Goal: Transaction & Acquisition: Purchase product/service

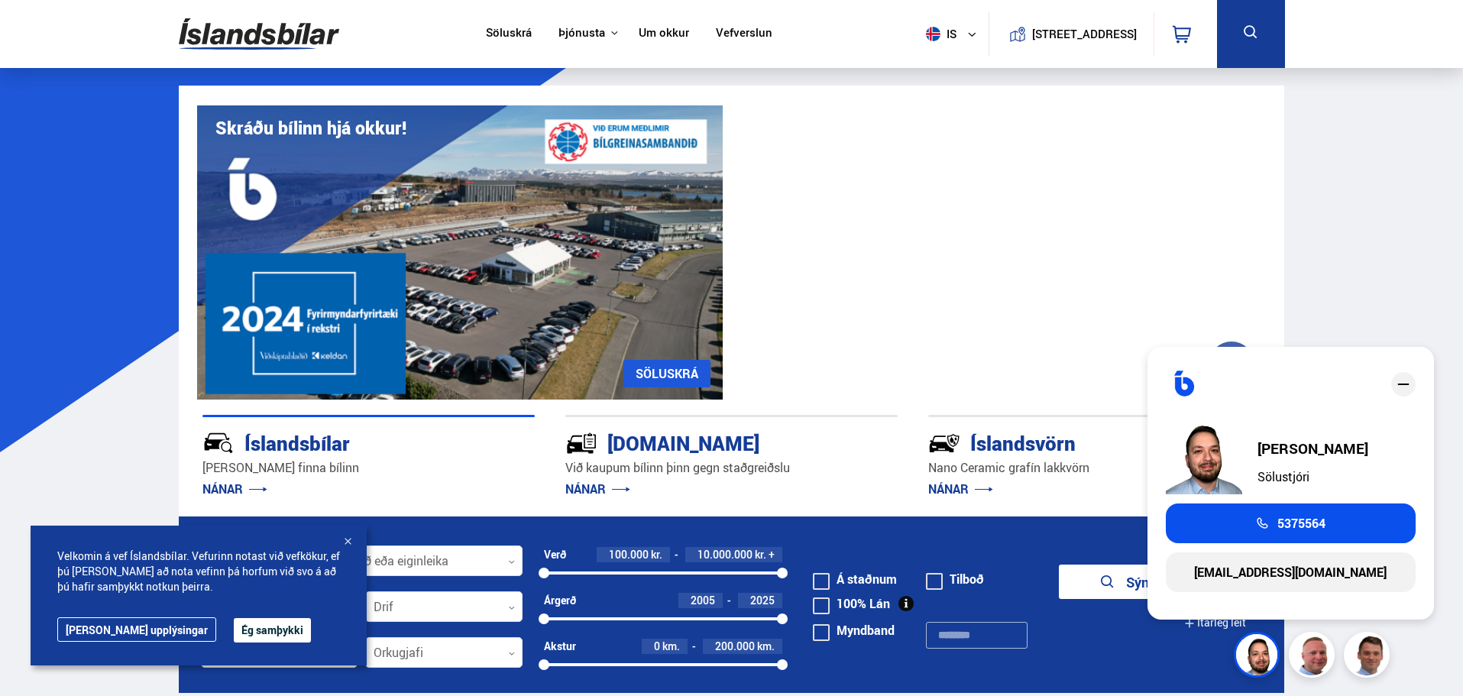
click at [347, 541] on div at bounding box center [347, 542] width 15 height 15
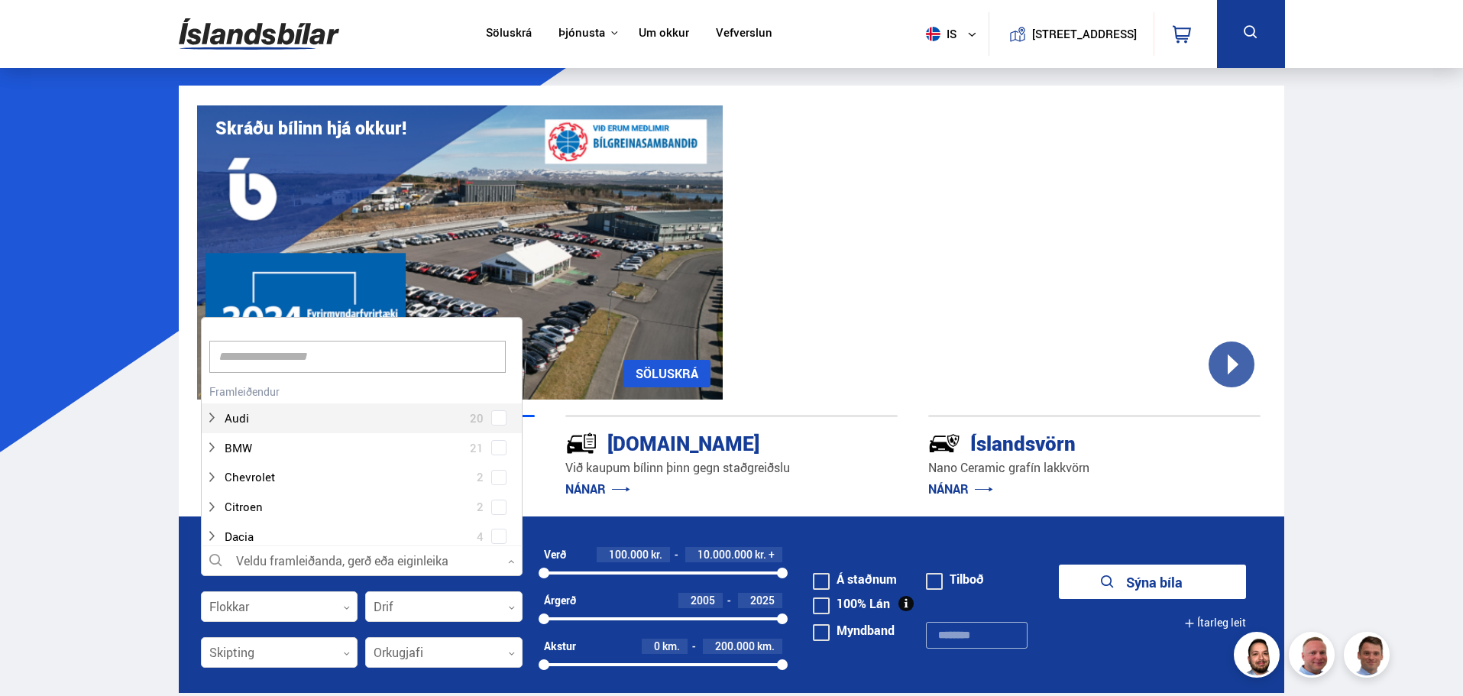
click at [313, 566] on div at bounding box center [362, 561] width 322 height 31
click at [435, 412] on div at bounding box center [347, 418] width 282 height 22
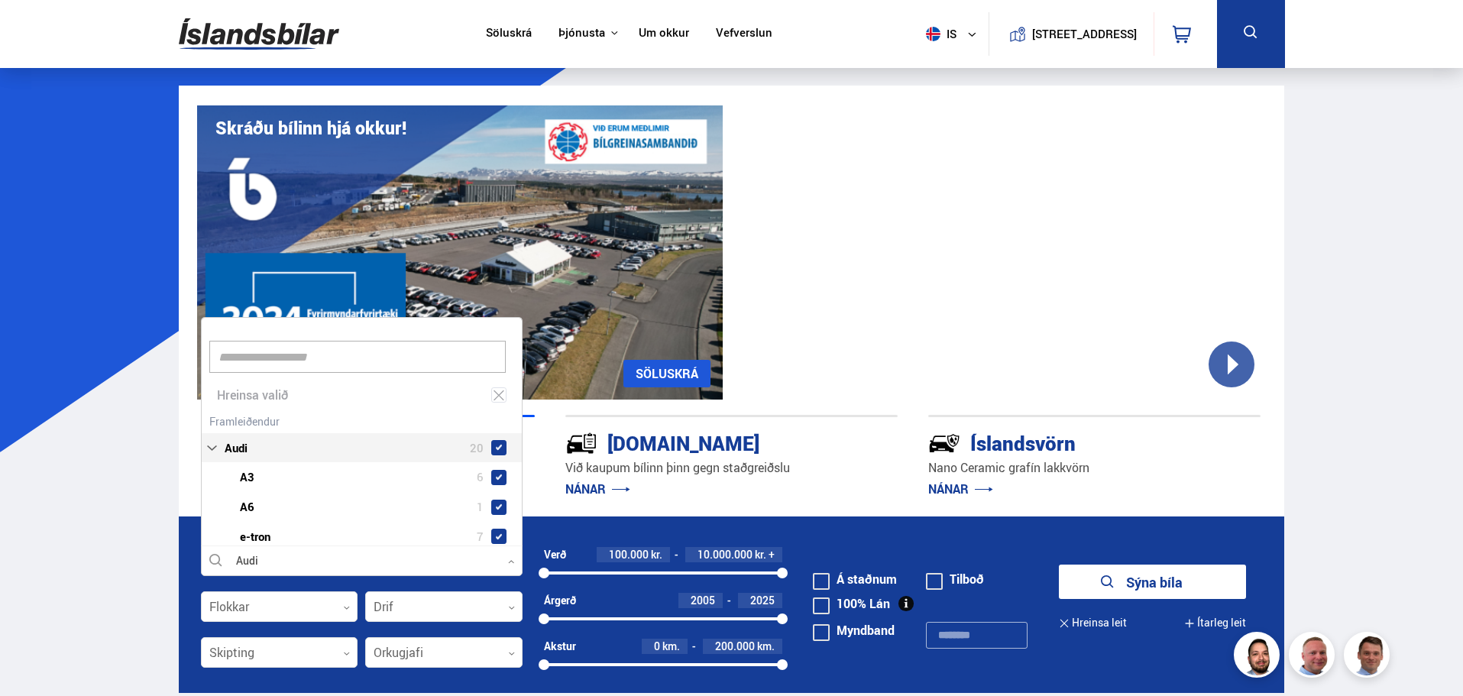
click at [497, 416] on div "Audi 20 Audi A3 6 Audi A6 1 Audi e-tron 7 Audi Q5 2 Audi Q7 3 Audi Q8 1" at bounding box center [362, 525] width 320 height 230
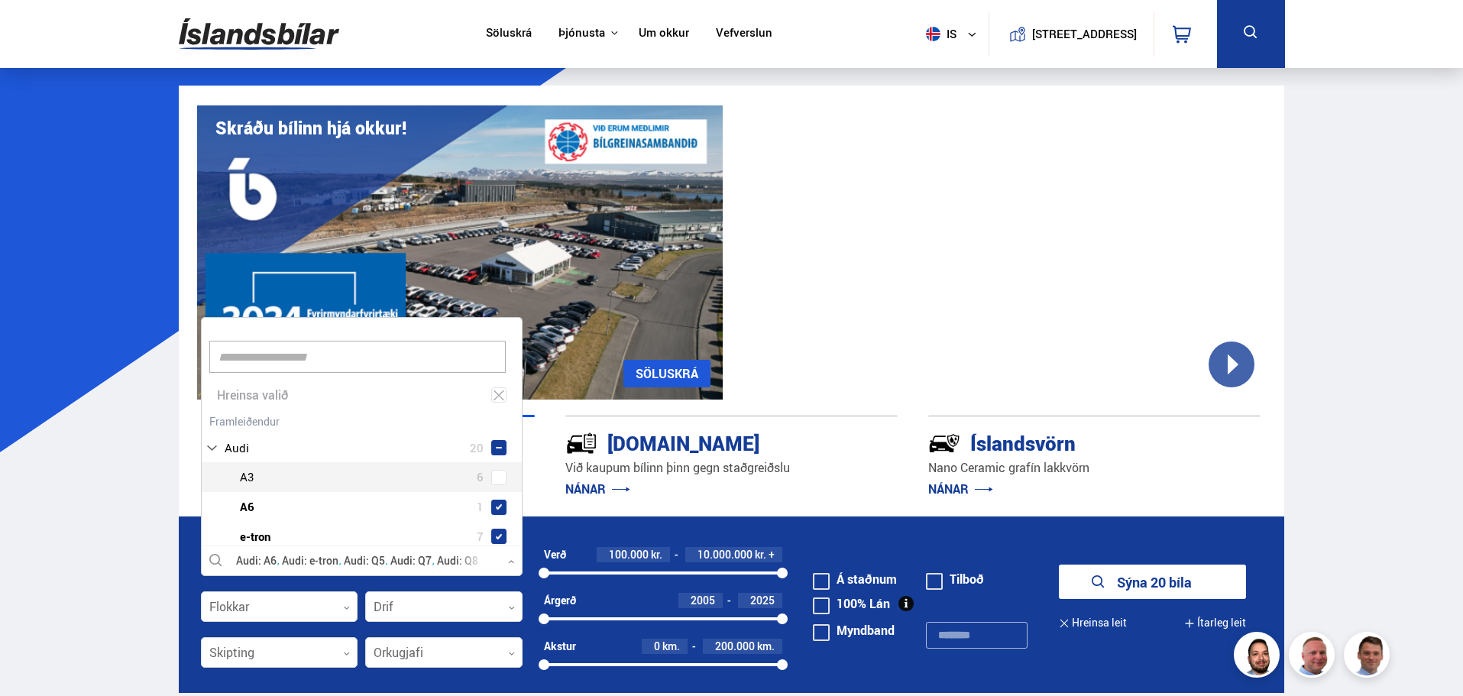
click at [494, 471] on span at bounding box center [498, 477] width 15 height 15
click at [496, 502] on span at bounding box center [498, 507] width 15 height 15
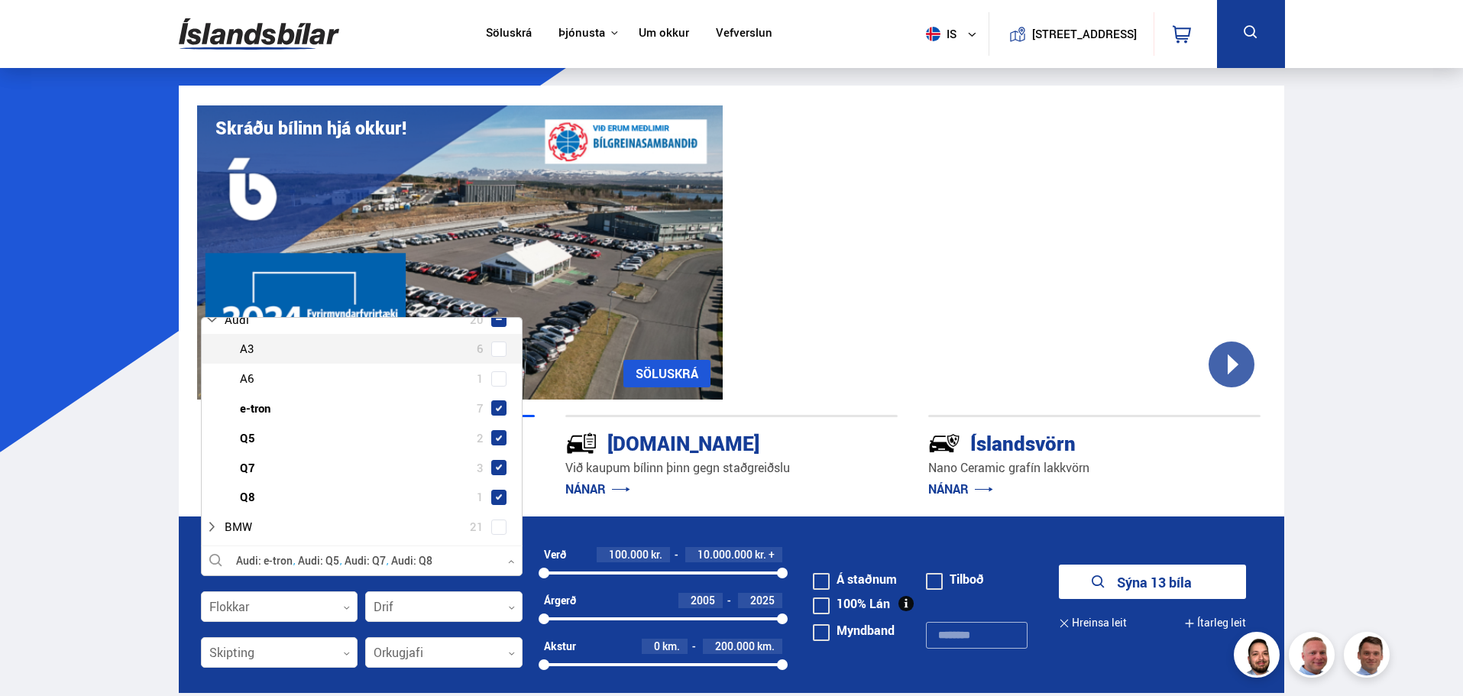
scroll to position [130, 0]
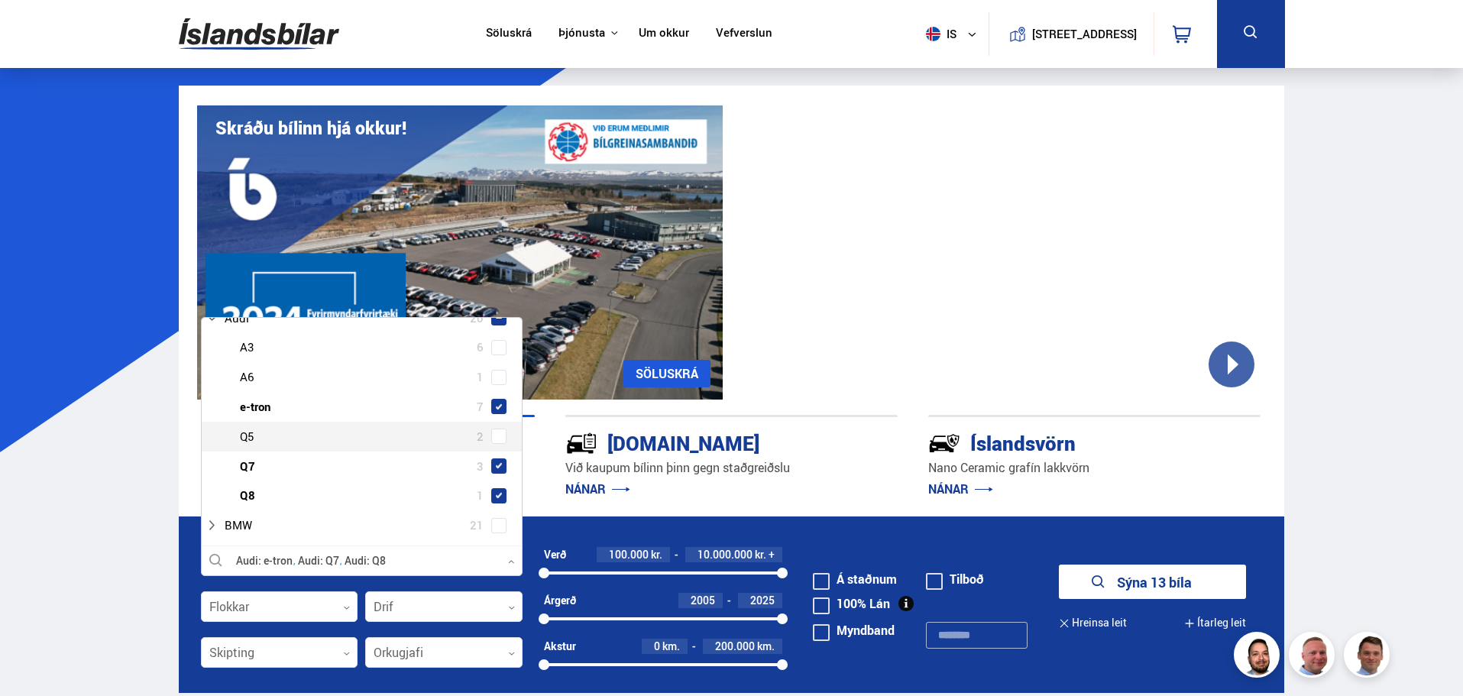
click at [496, 434] on span at bounding box center [499, 436] width 6 height 6
click at [497, 465] on span at bounding box center [499, 466] width 6 height 6
click at [501, 491] on span at bounding box center [498, 495] width 15 height 15
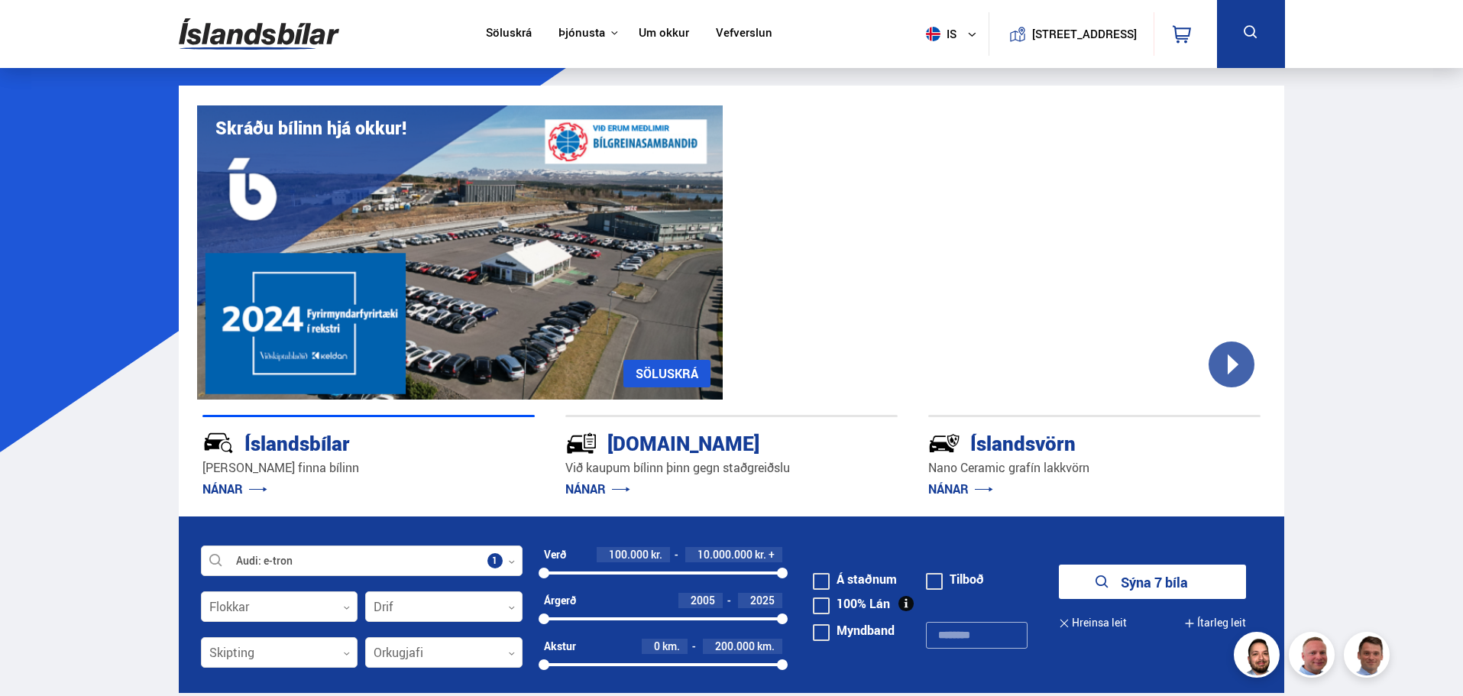
click at [1095, 579] on icon "submit" at bounding box center [1102, 582] width 18 height 18
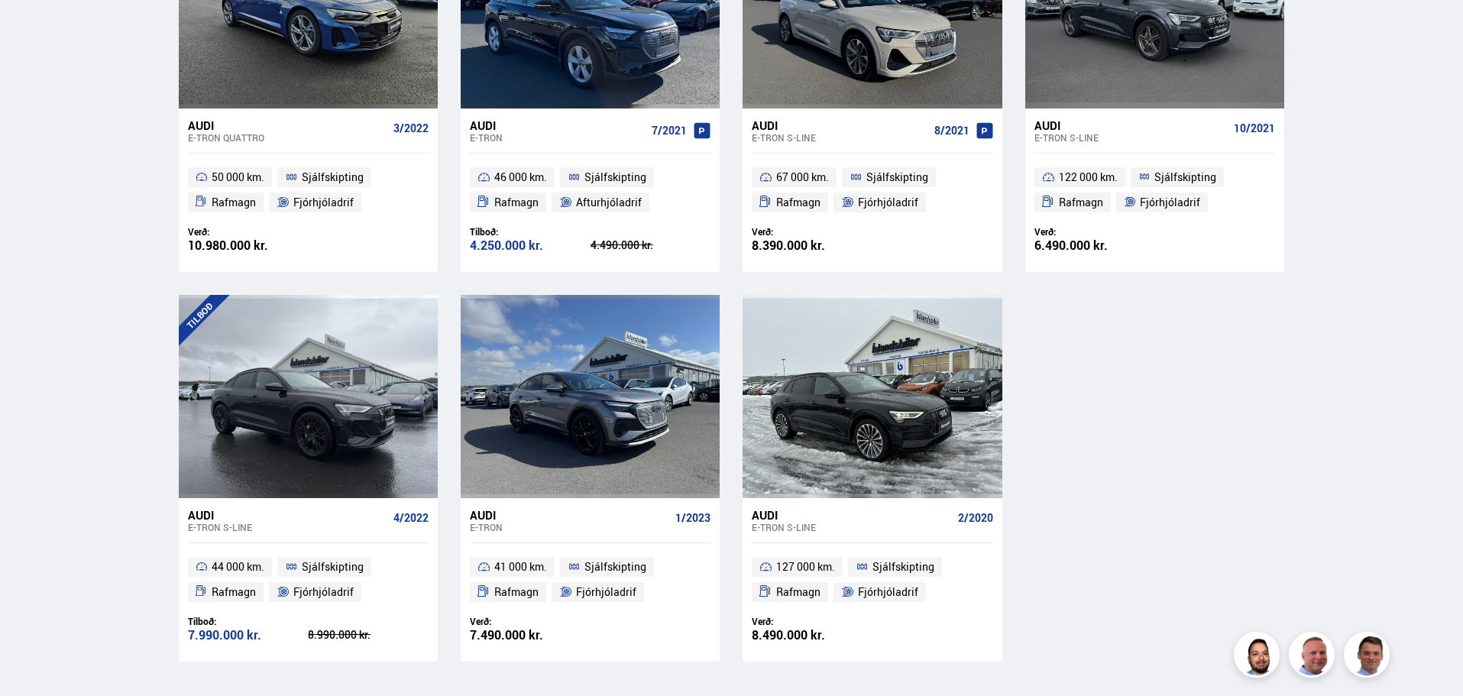
scroll to position [460, 0]
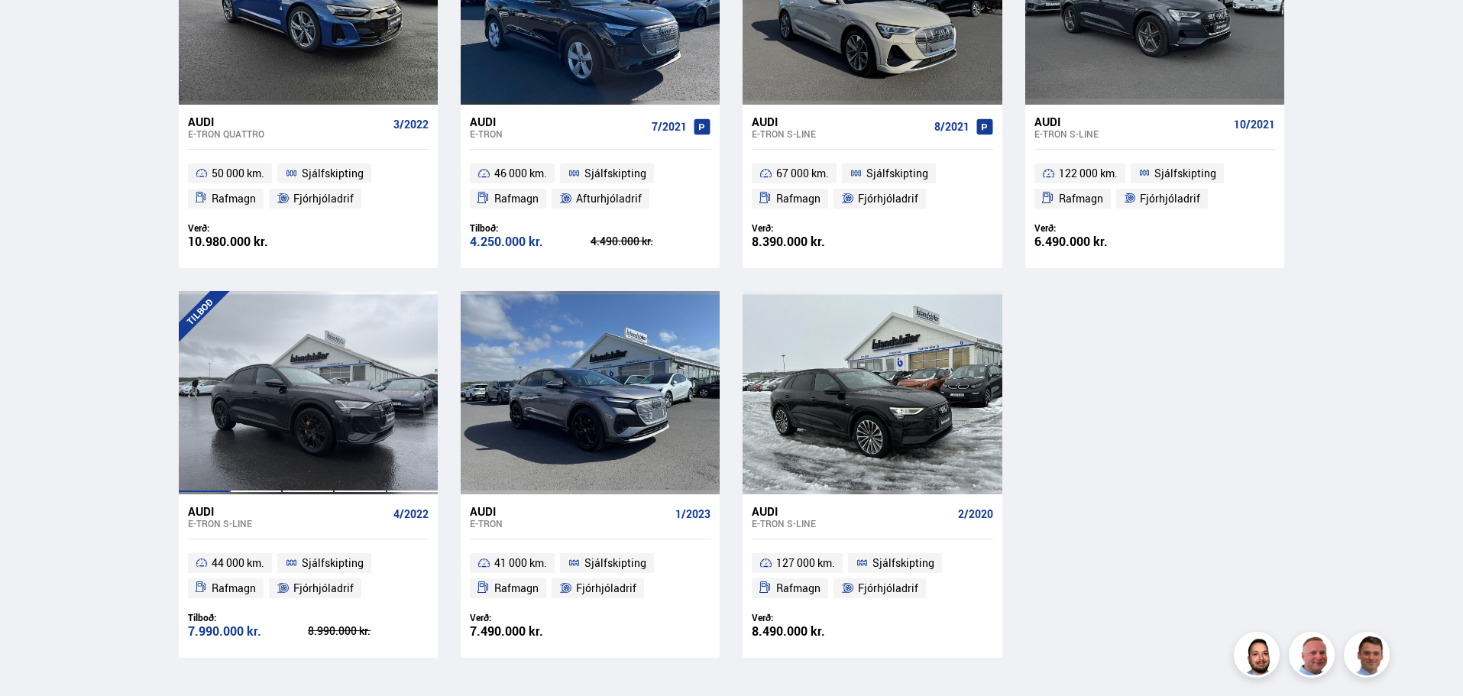
click at [226, 351] on div at bounding box center [204, 392] width 52 height 203
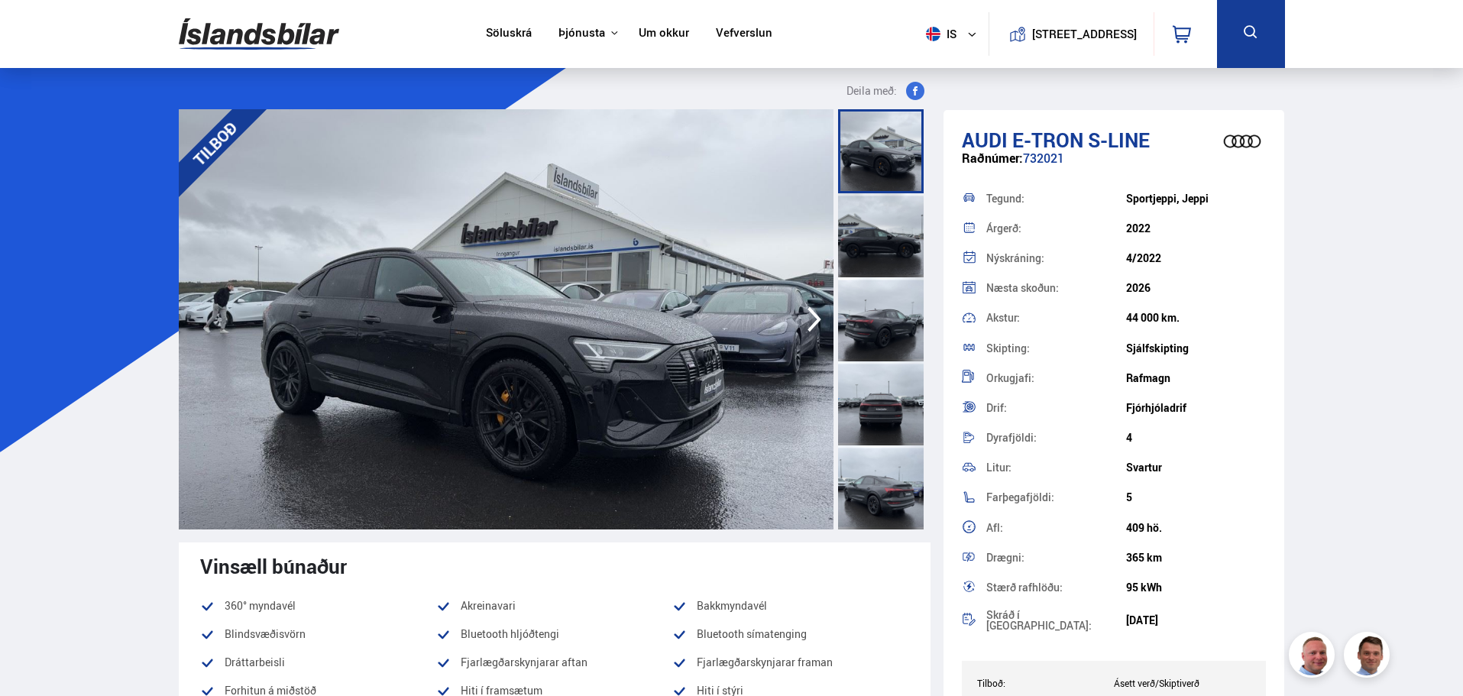
click at [869, 236] on div at bounding box center [881, 235] width 86 height 84
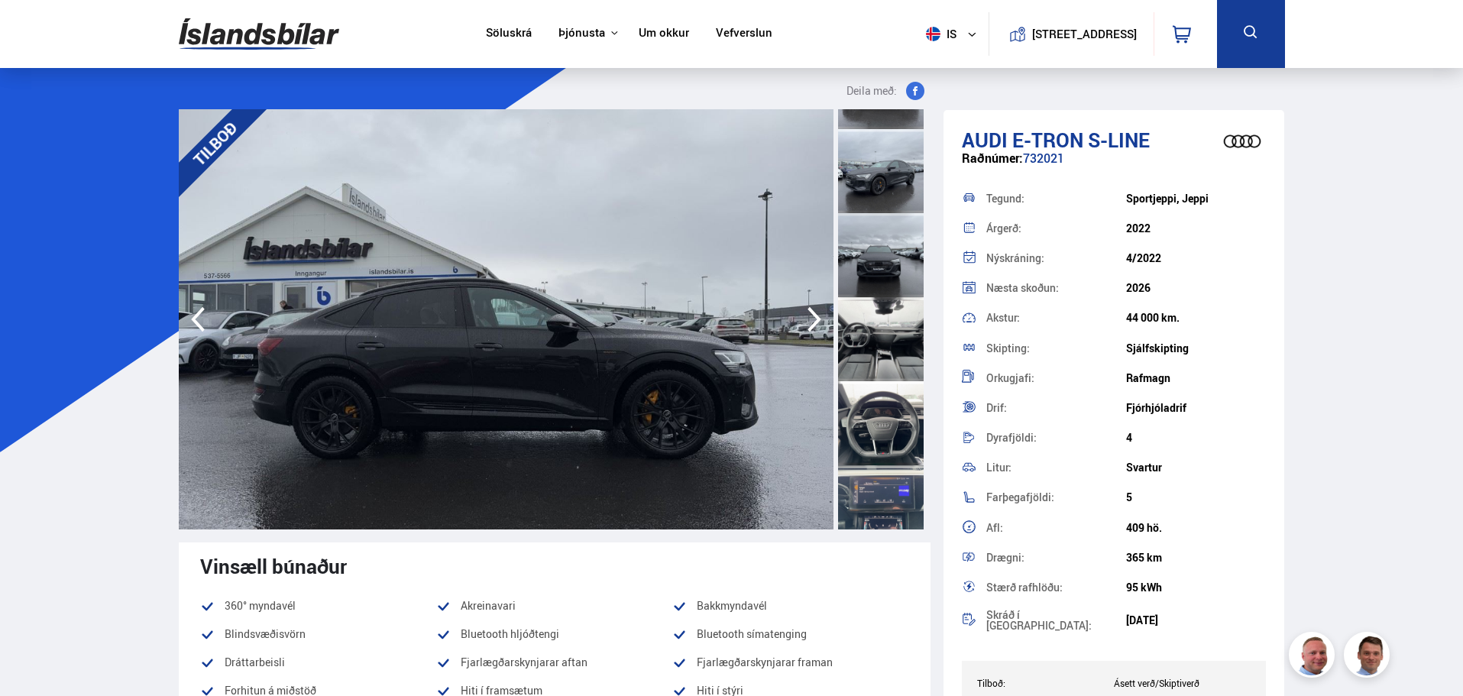
scroll to position [611, 0]
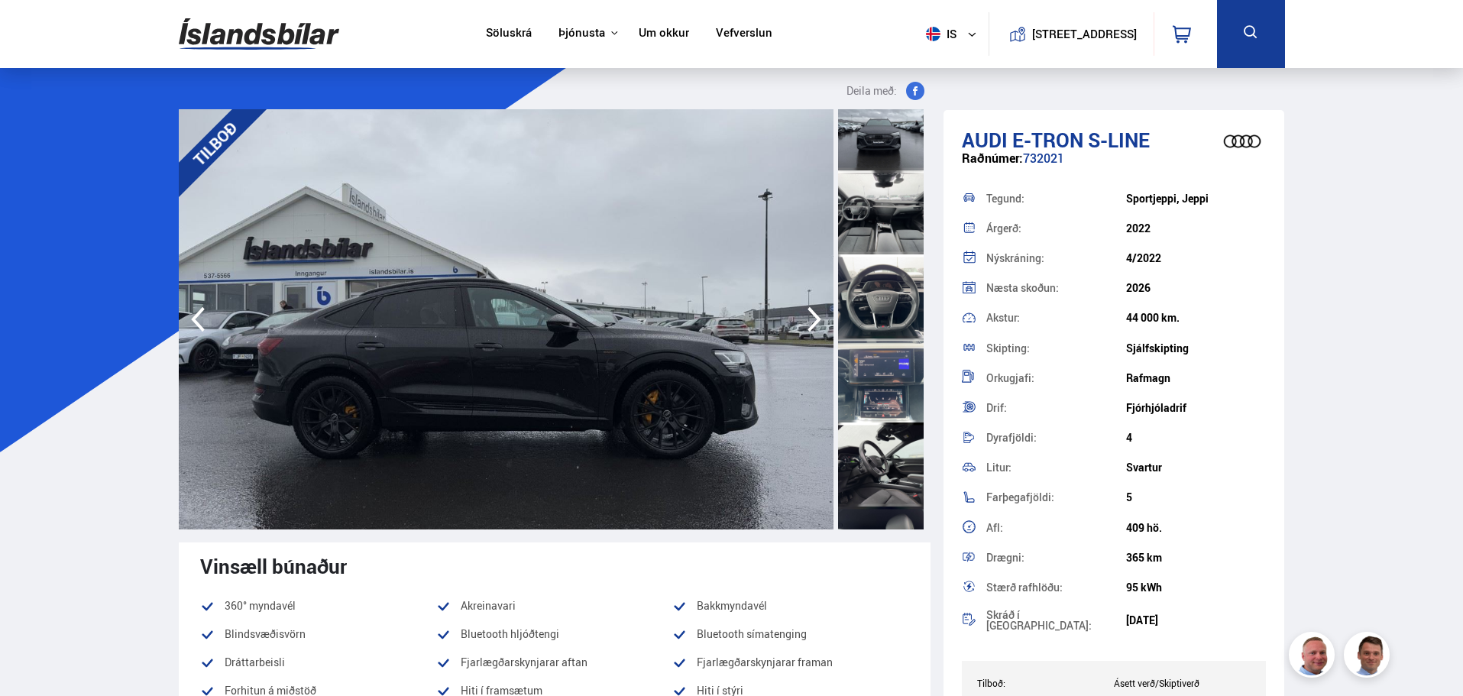
click at [869, 236] on div at bounding box center [881, 212] width 86 height 84
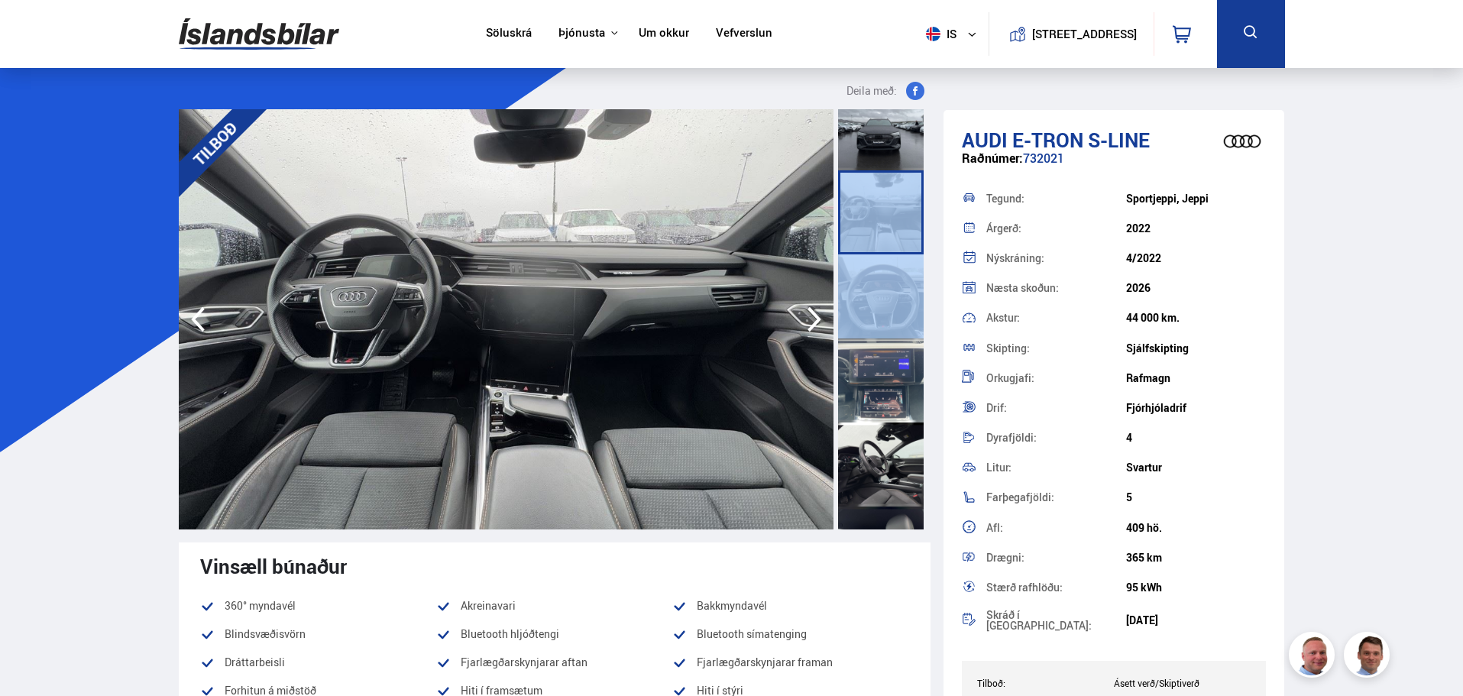
click at [869, 236] on div at bounding box center [881, 212] width 86 height 84
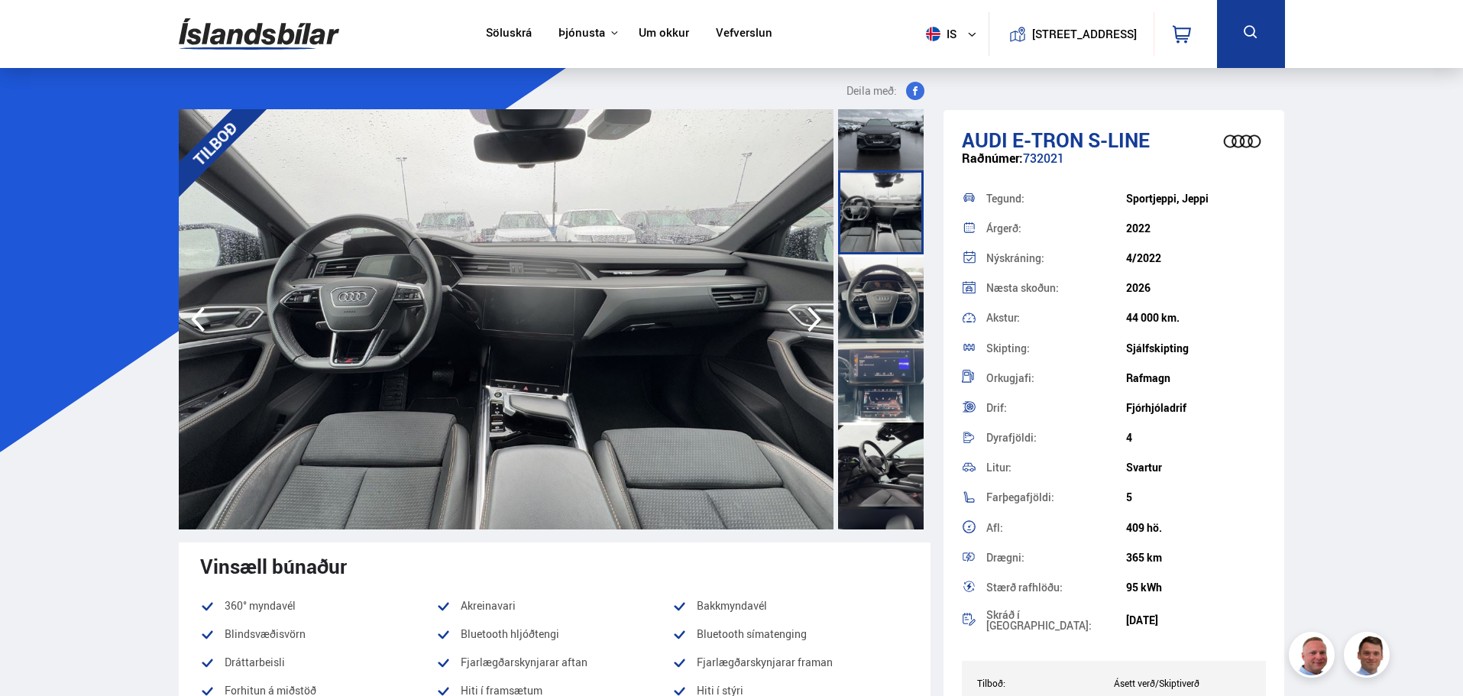
click at [873, 275] on div at bounding box center [881, 296] width 86 height 84
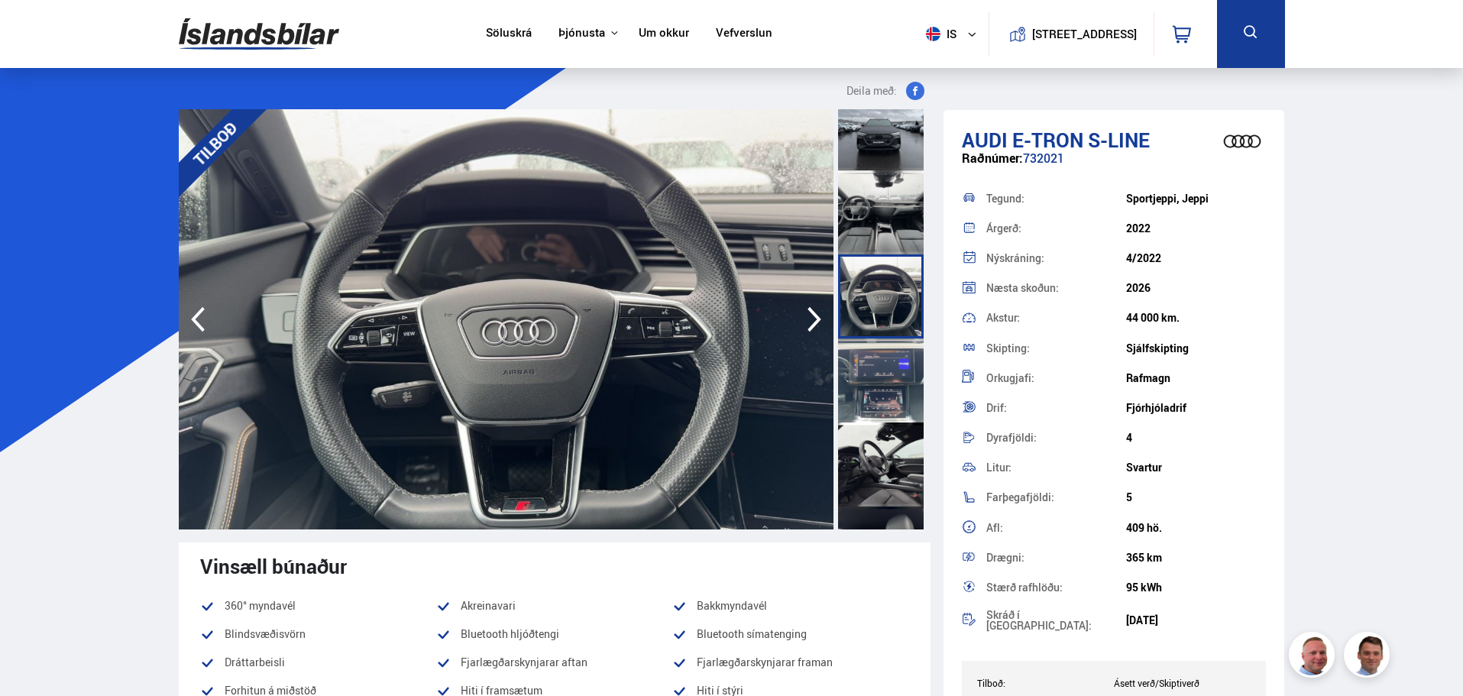
click at [886, 321] on div at bounding box center [881, 296] width 86 height 84
click at [892, 380] on div at bounding box center [881, 381] width 86 height 84
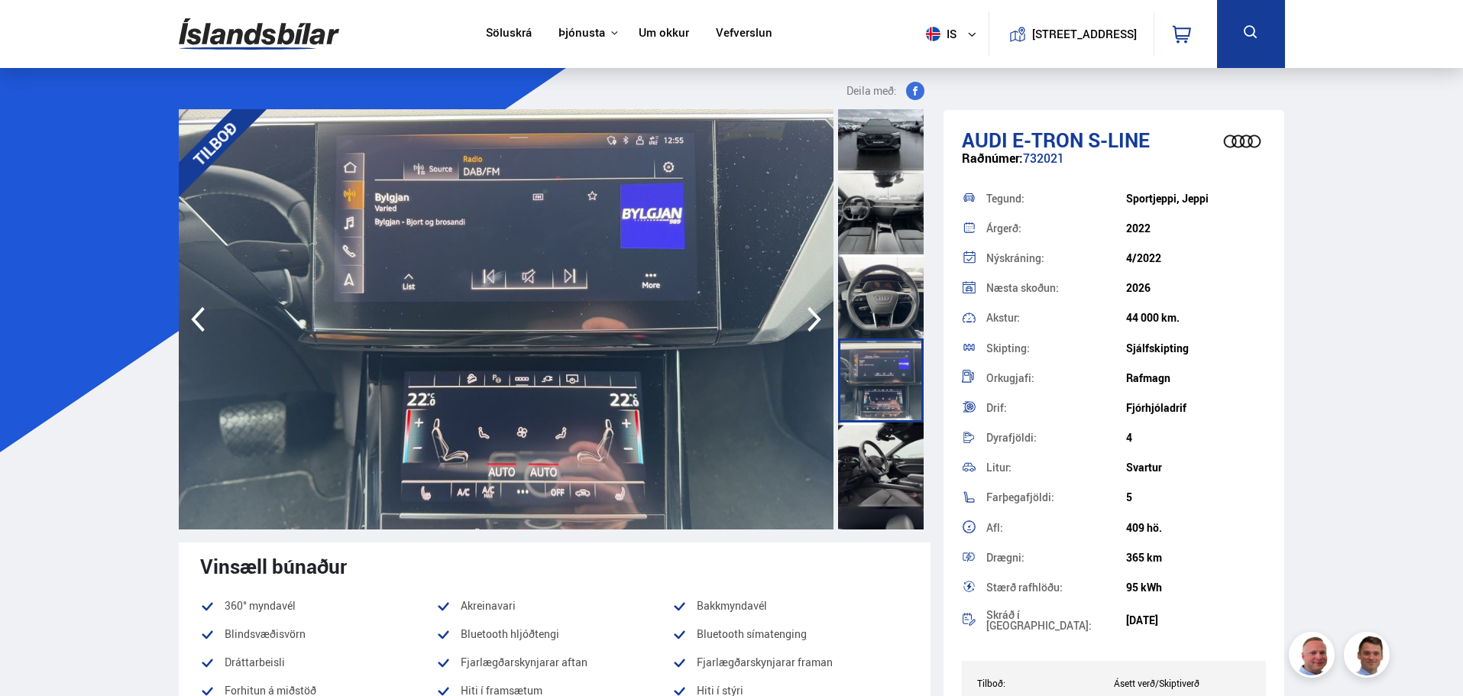
click at [886, 462] on div at bounding box center [881, 465] width 86 height 84
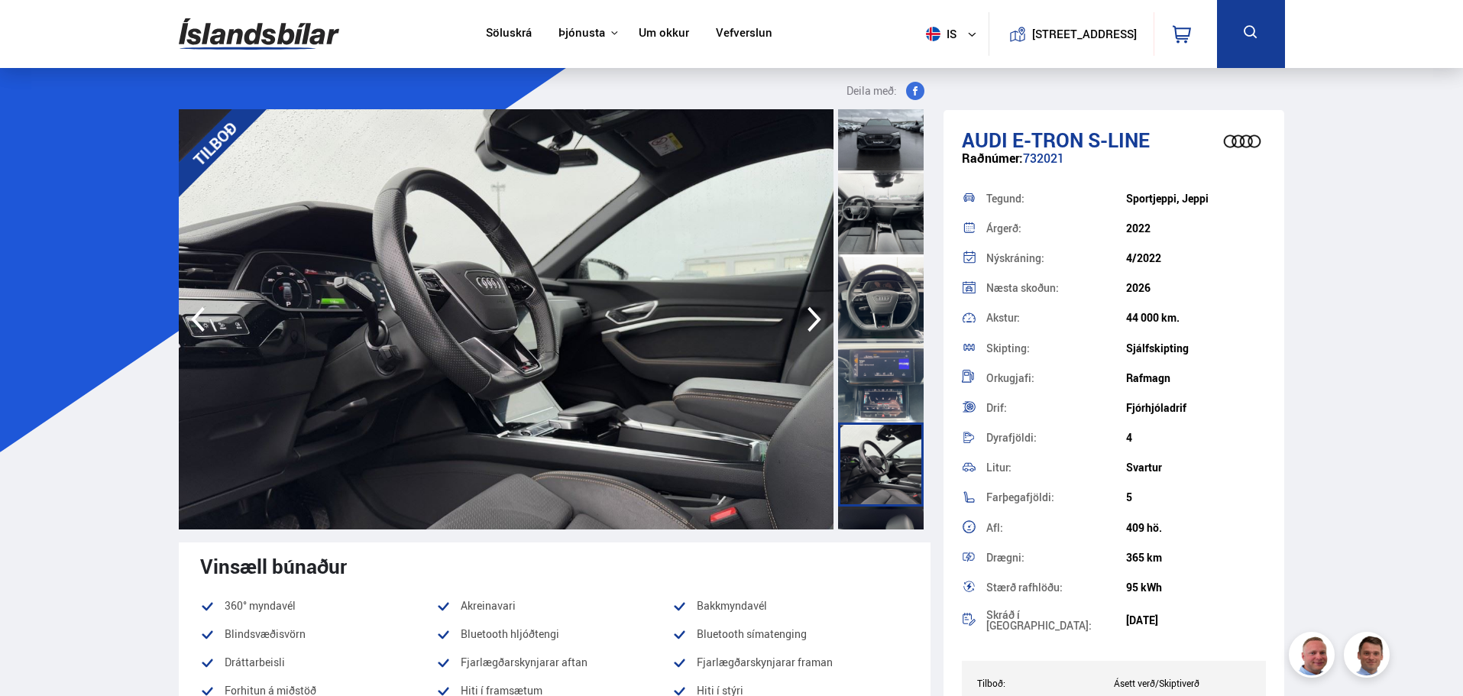
click at [885, 520] on div at bounding box center [881, 549] width 86 height 84
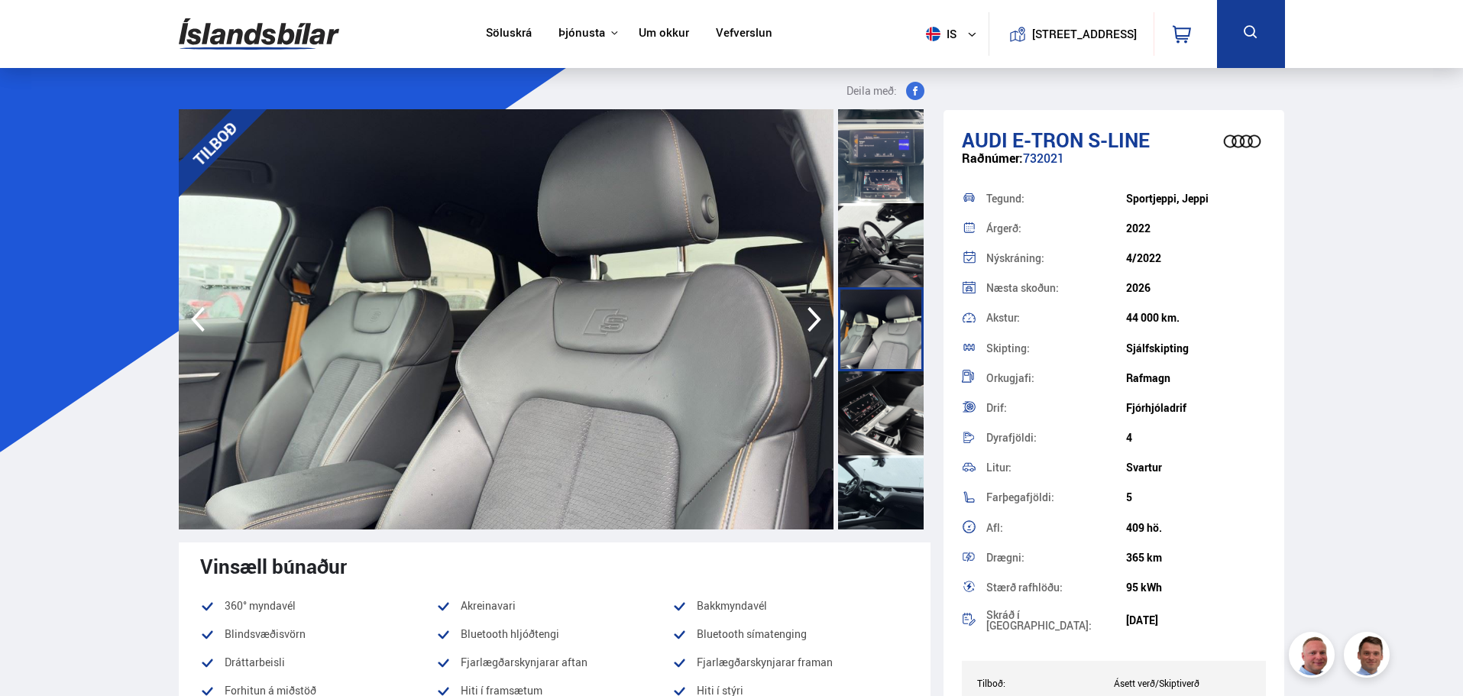
scroll to position [831, 0]
click at [866, 294] on div at bounding box center [881, 329] width 86 height 84
click at [876, 412] on div at bounding box center [881, 413] width 86 height 84
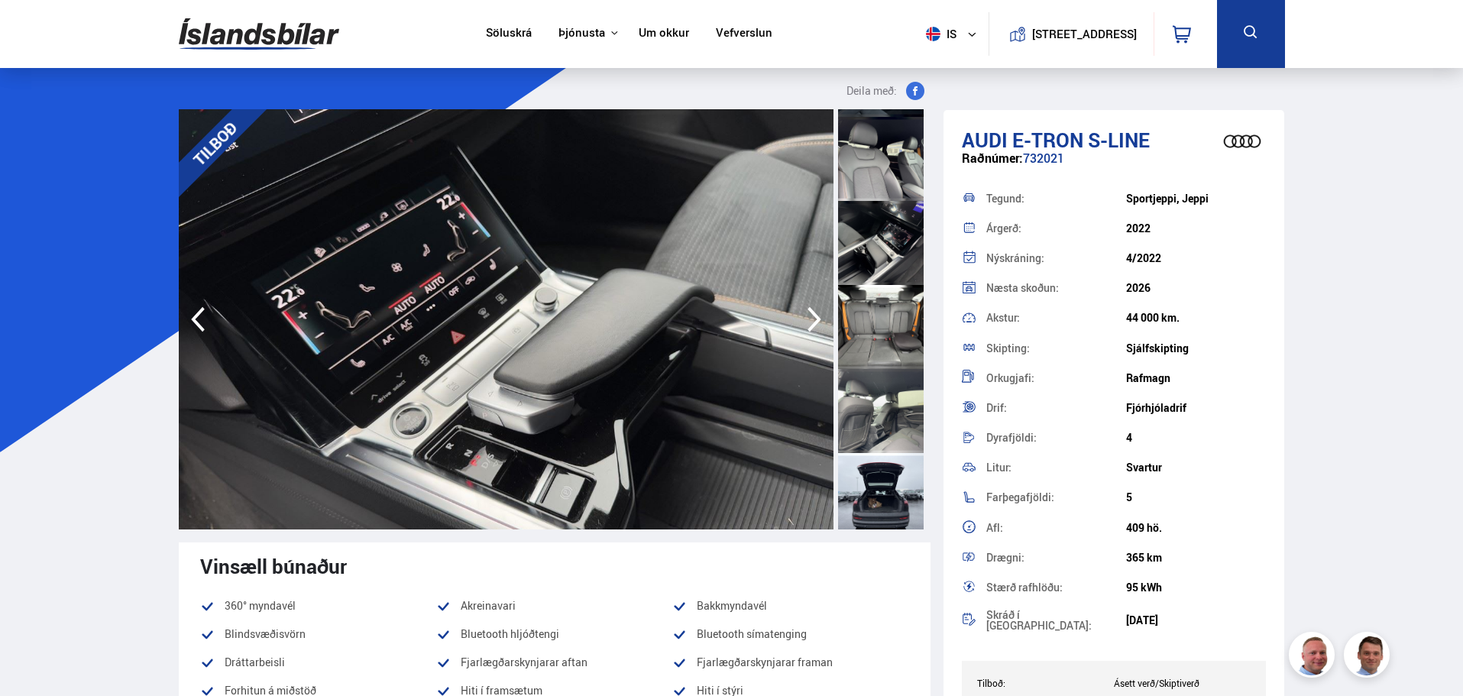
scroll to position [1294, 0]
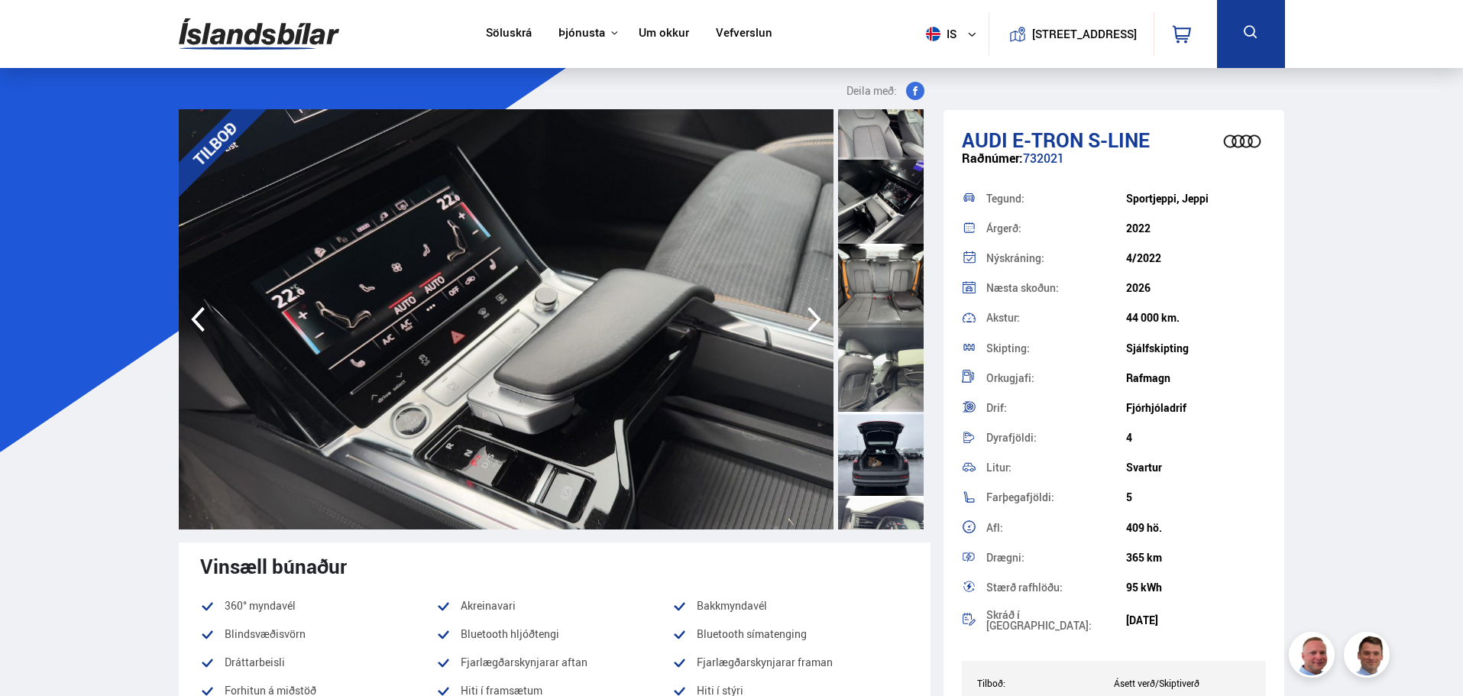
click at [876, 324] on div at bounding box center [881, 286] width 86 height 84
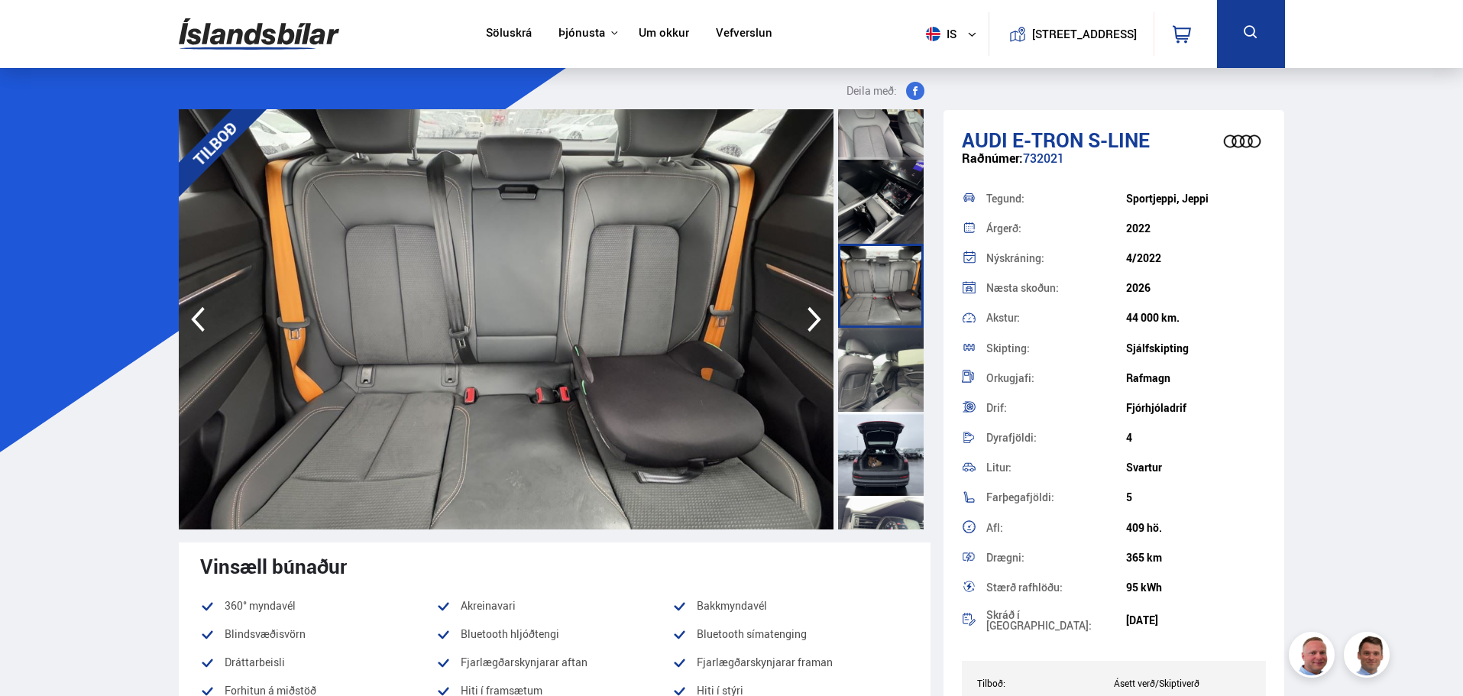
click at [878, 364] on div at bounding box center [881, 370] width 86 height 84
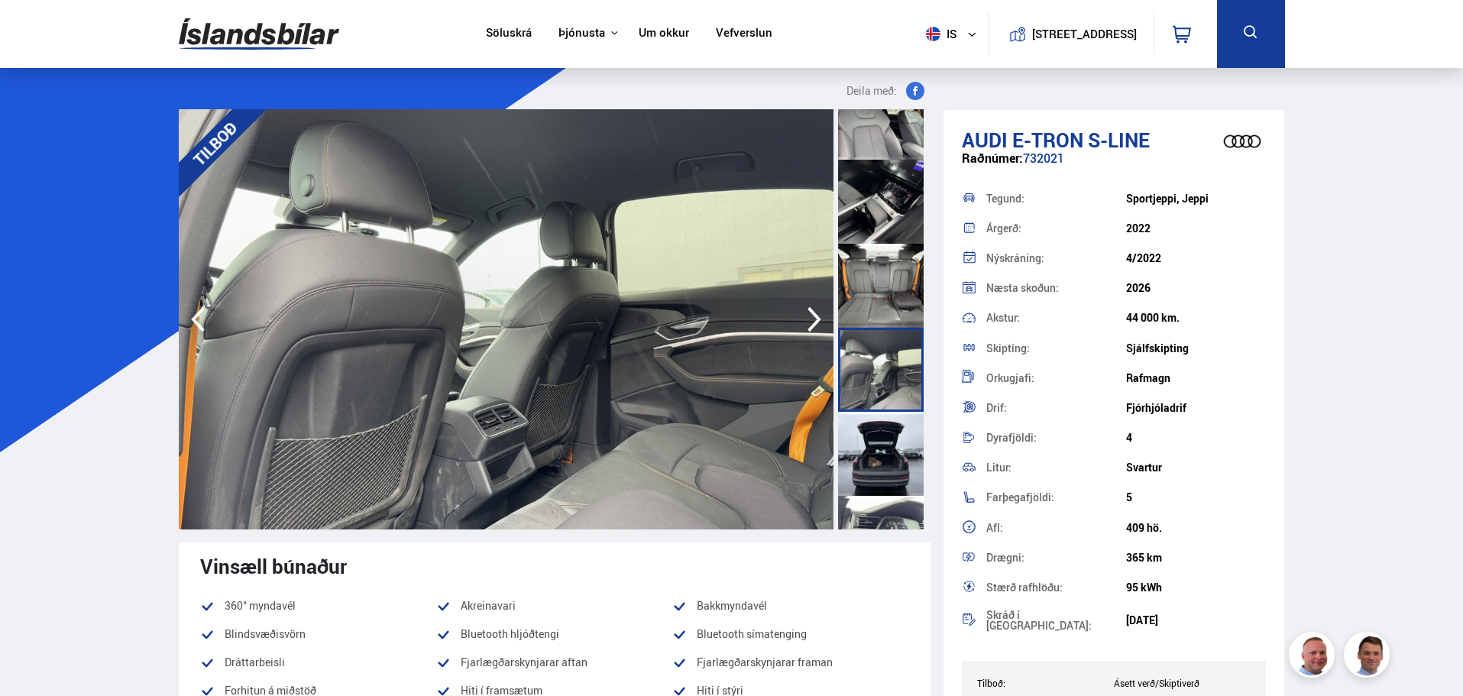
click at [890, 431] on div at bounding box center [881, 454] width 86 height 84
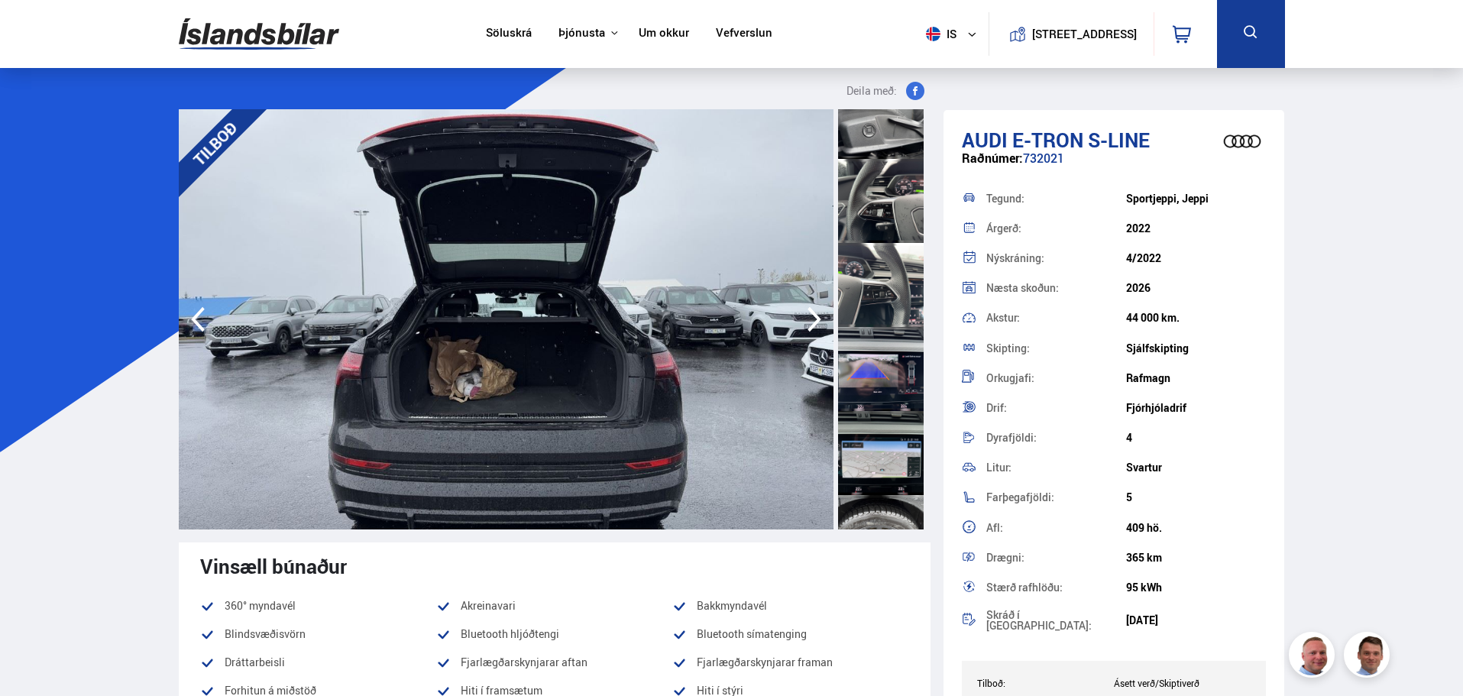
scroll to position [1933, 0]
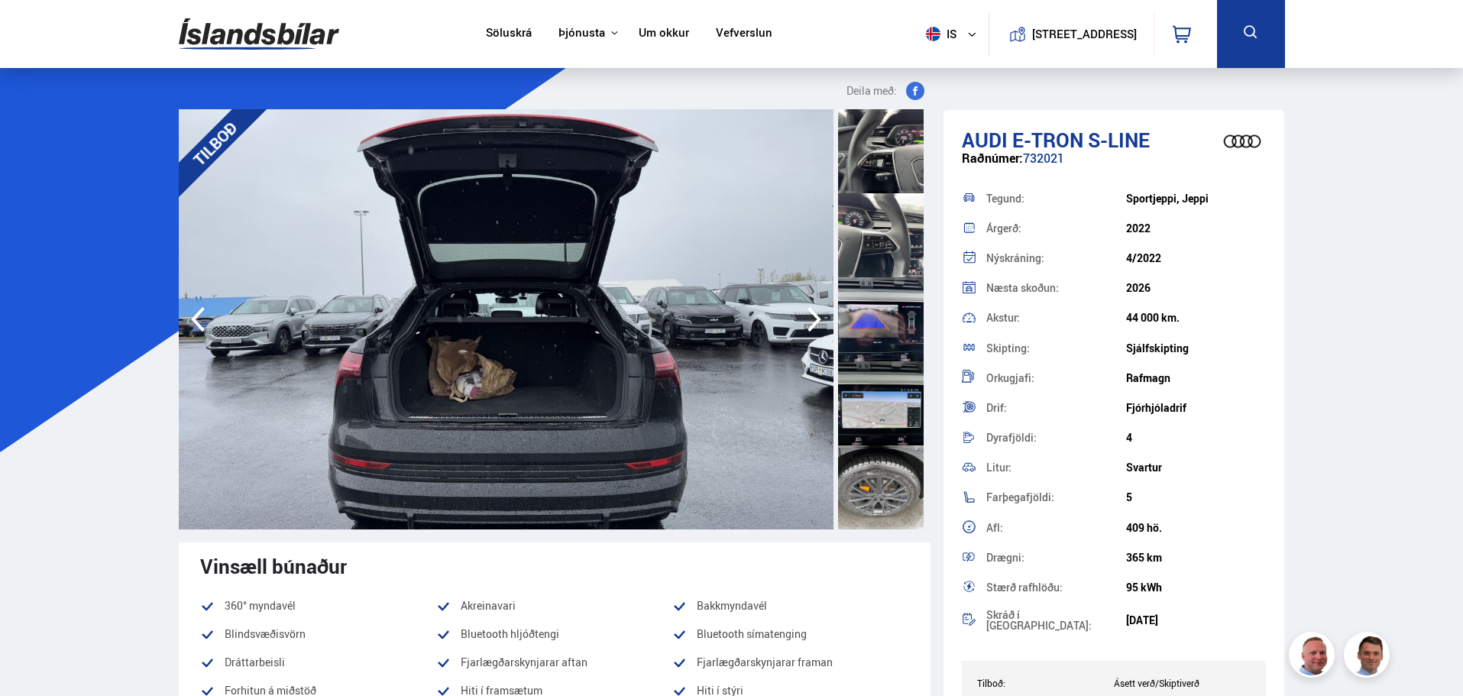
click at [886, 487] on div at bounding box center [881, 487] width 86 height 84
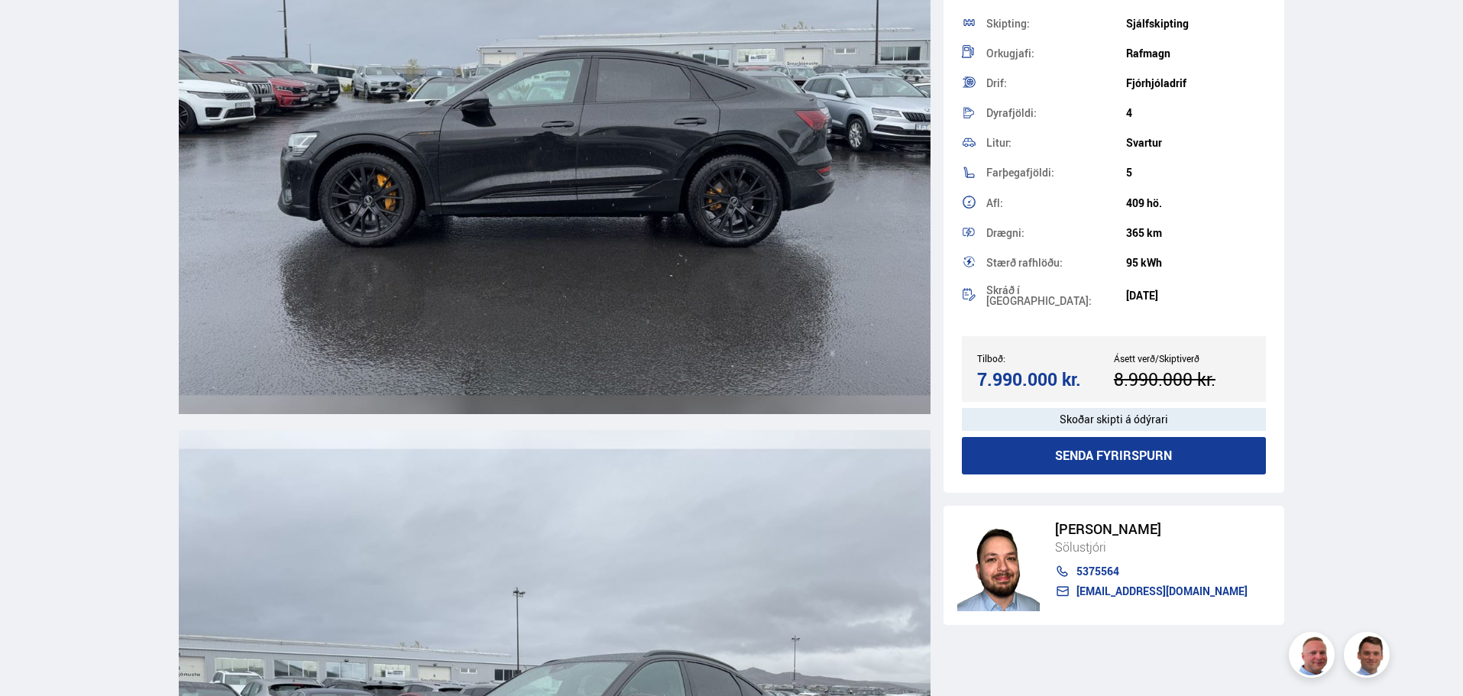
scroll to position [5348, 0]
